Goal: Transaction & Acquisition: Subscribe to service/newsletter

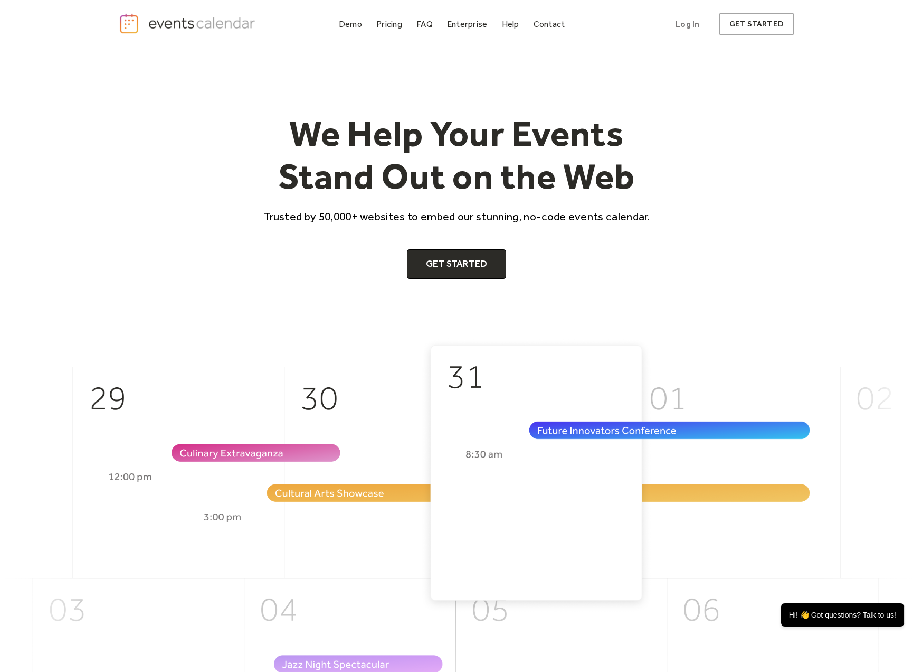
click at [387, 25] on div "Pricing" at bounding box center [389, 24] width 26 height 6
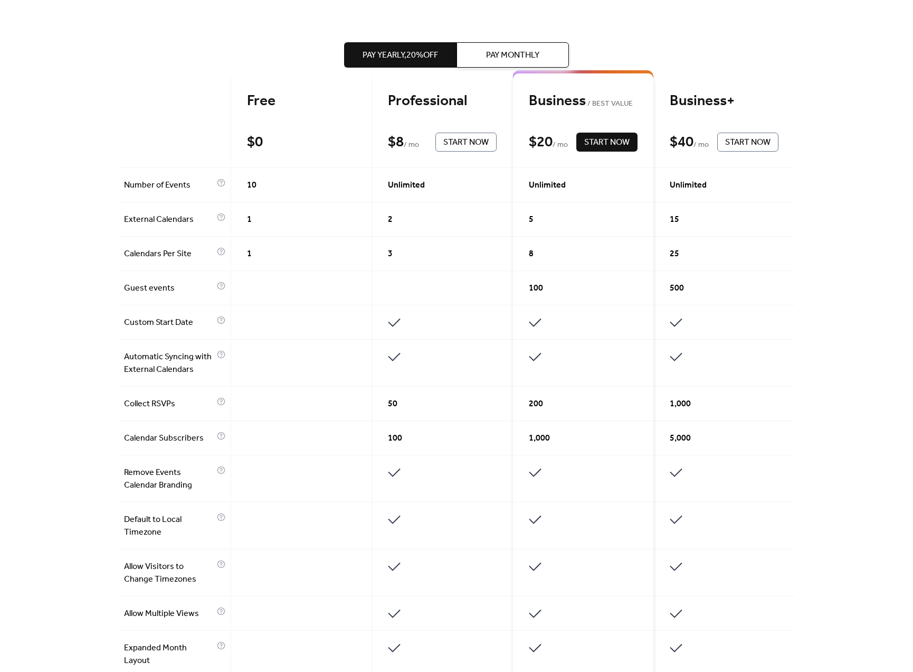
scroll to position [196, 0]
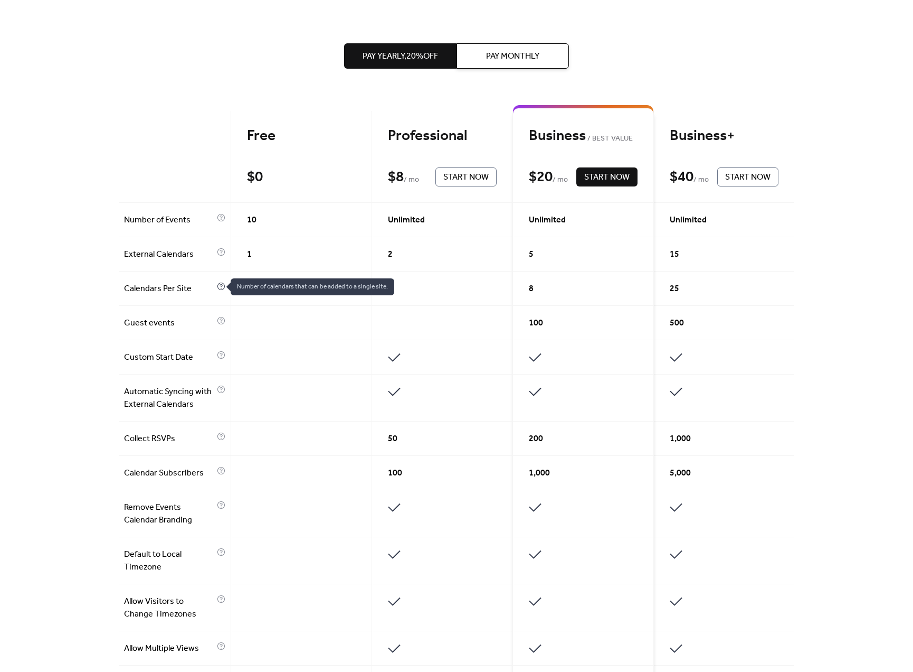
click at [218, 285] on icon at bounding box center [221, 286] width 8 height 8
drag, startPoint x: 381, startPoint y: 285, endPoint x: 397, endPoint y: 288, distance: 15.6
click at [397, 288] on div "3" at bounding box center [442, 288] width 141 height 34
click at [580, 282] on div "8" at bounding box center [583, 288] width 141 height 34
